Goal: Information Seeking & Learning: Learn about a topic

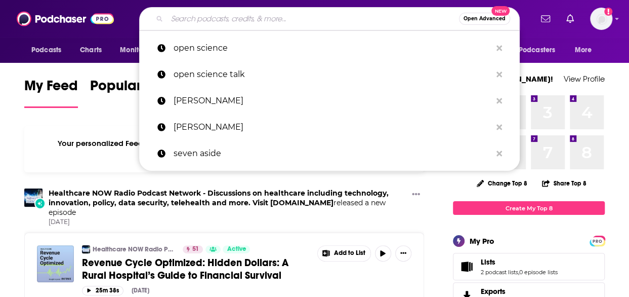
click at [217, 20] on input "Search podcasts, credits, & more..." at bounding box center [313, 19] width 292 height 16
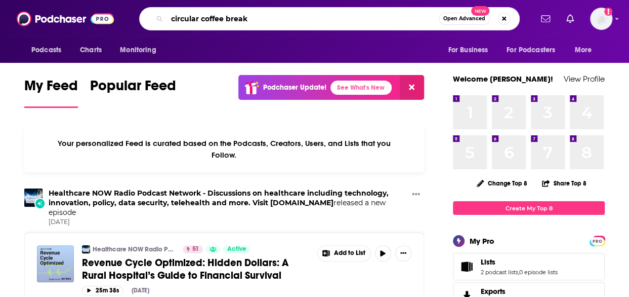
type input "circular coffee break"
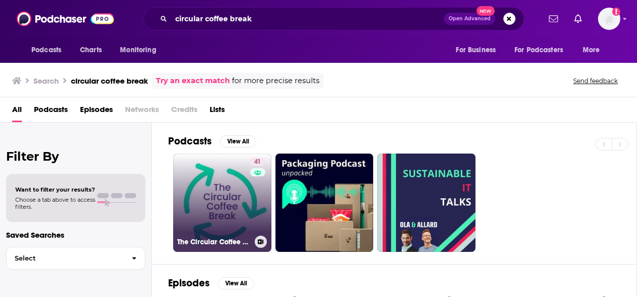
click at [217, 198] on link "41 The Circular Coffee Break" at bounding box center [222, 202] width 98 height 98
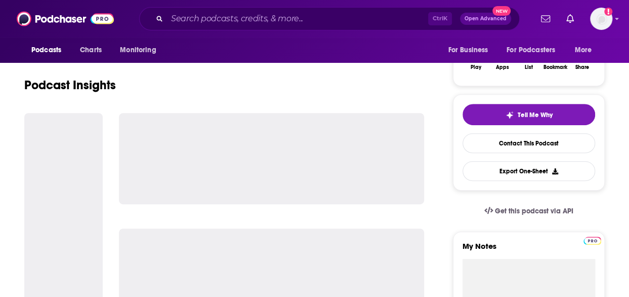
scroll to position [187, 0]
